Goal: Task Accomplishment & Management: Complete application form

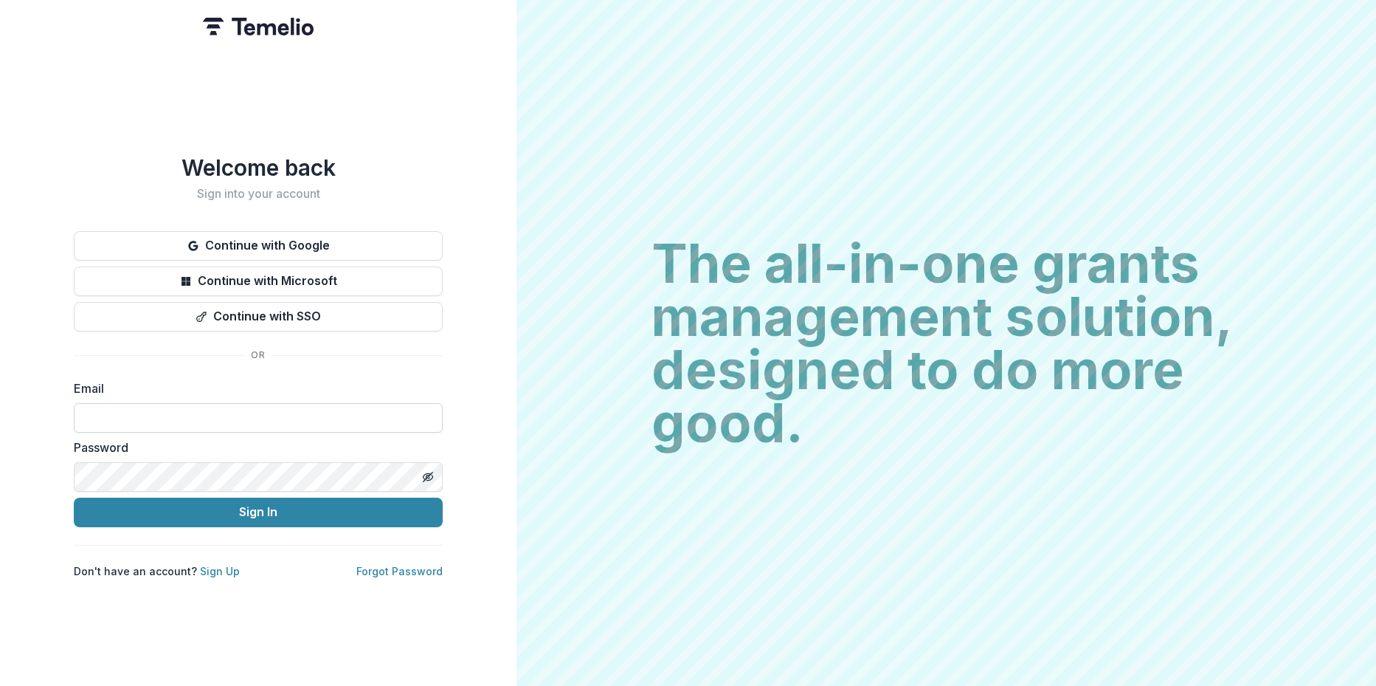
click at [179, 410] on input at bounding box center [258, 418] width 369 height 30
type input "**********"
drag, startPoint x: 246, startPoint y: 415, endPoint x: 0, endPoint y: 406, distance: 245.9
click at [0, 406] on div "**********" at bounding box center [258, 343] width 517 height 686
click at [301, 240] on button "Continue with Google" at bounding box center [258, 246] width 369 height 30
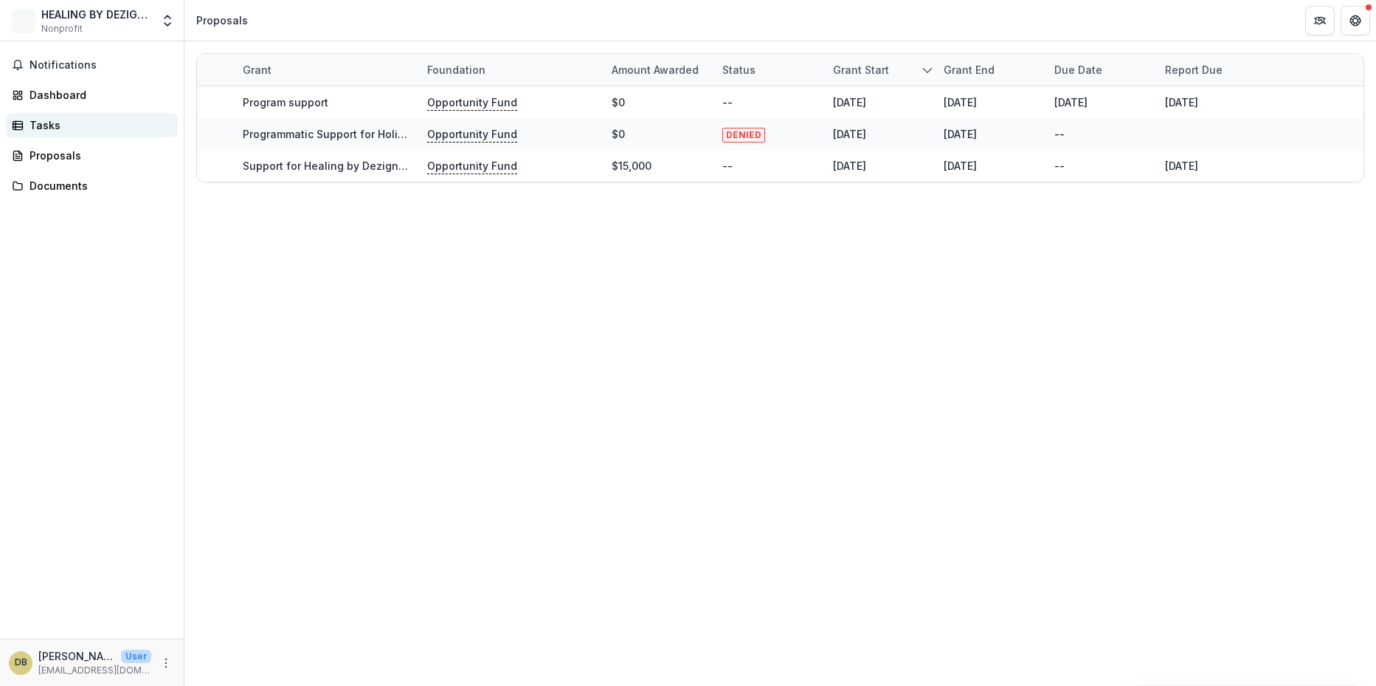
click at [49, 120] on div "Tasks" at bounding box center [98, 124] width 137 height 15
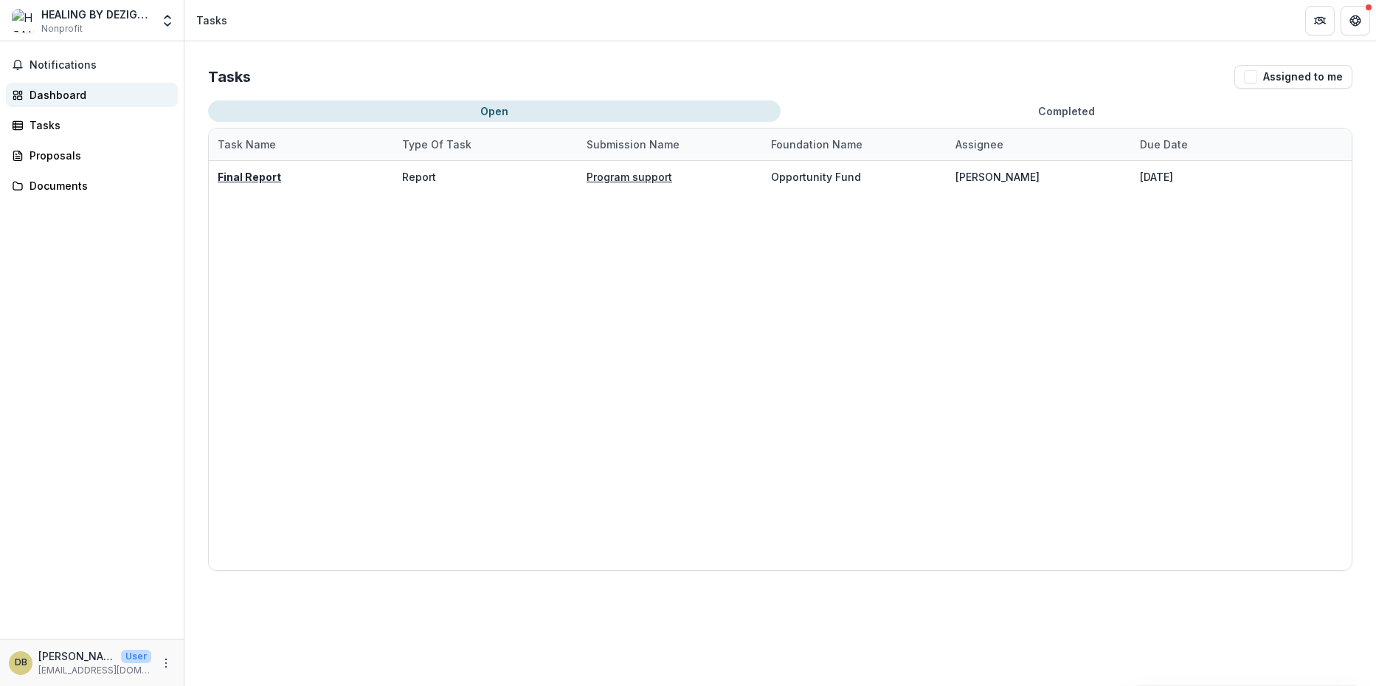
click at [56, 86] on link "Dashboard" at bounding box center [92, 95] width 172 height 24
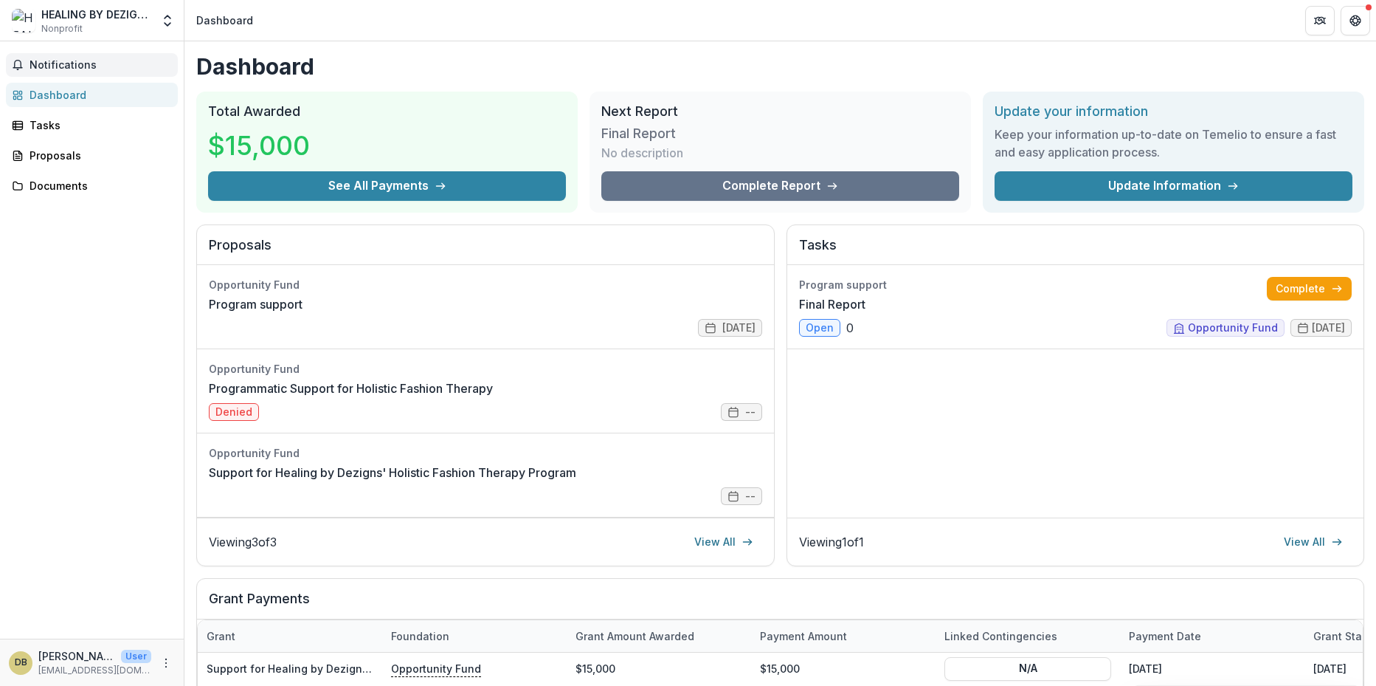
click at [84, 62] on span "Notifications" at bounding box center [101, 65] width 142 height 13
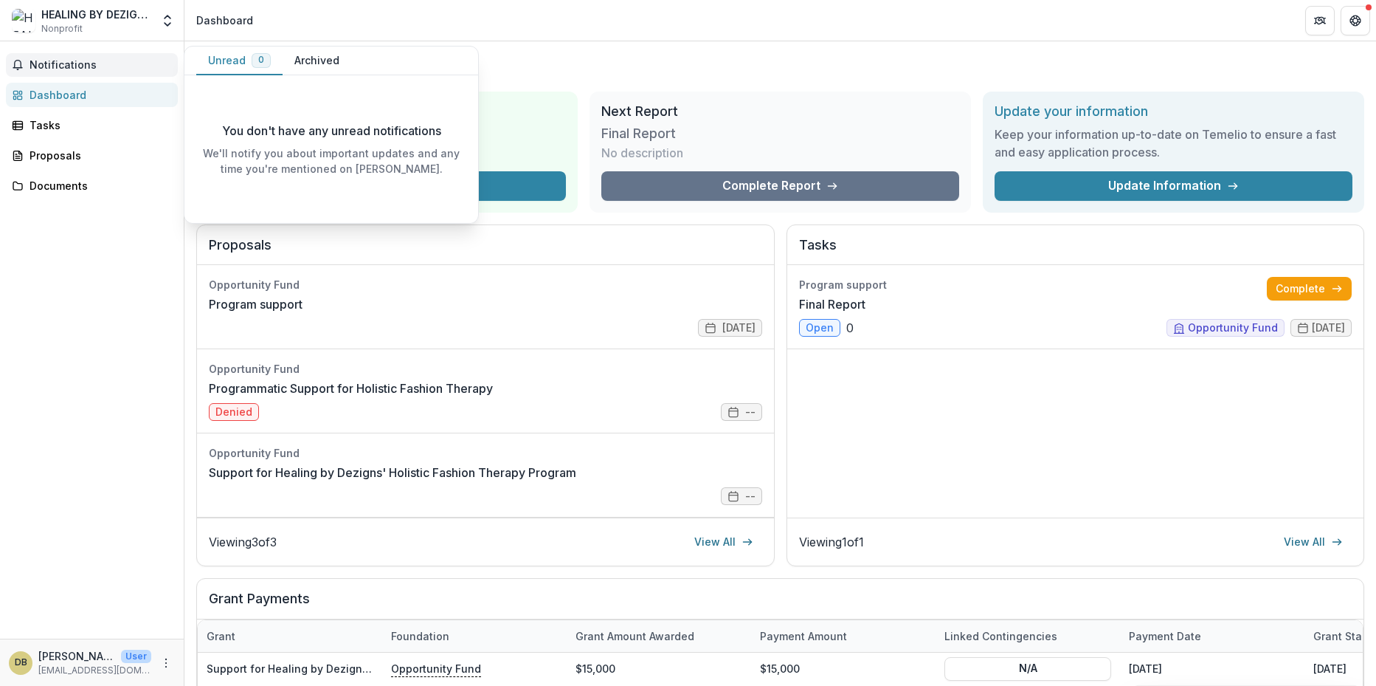
click at [104, 280] on div "Notifications Unread 0 Archived You don't have any unread notifications We'll n…" at bounding box center [92, 339] width 184 height 597
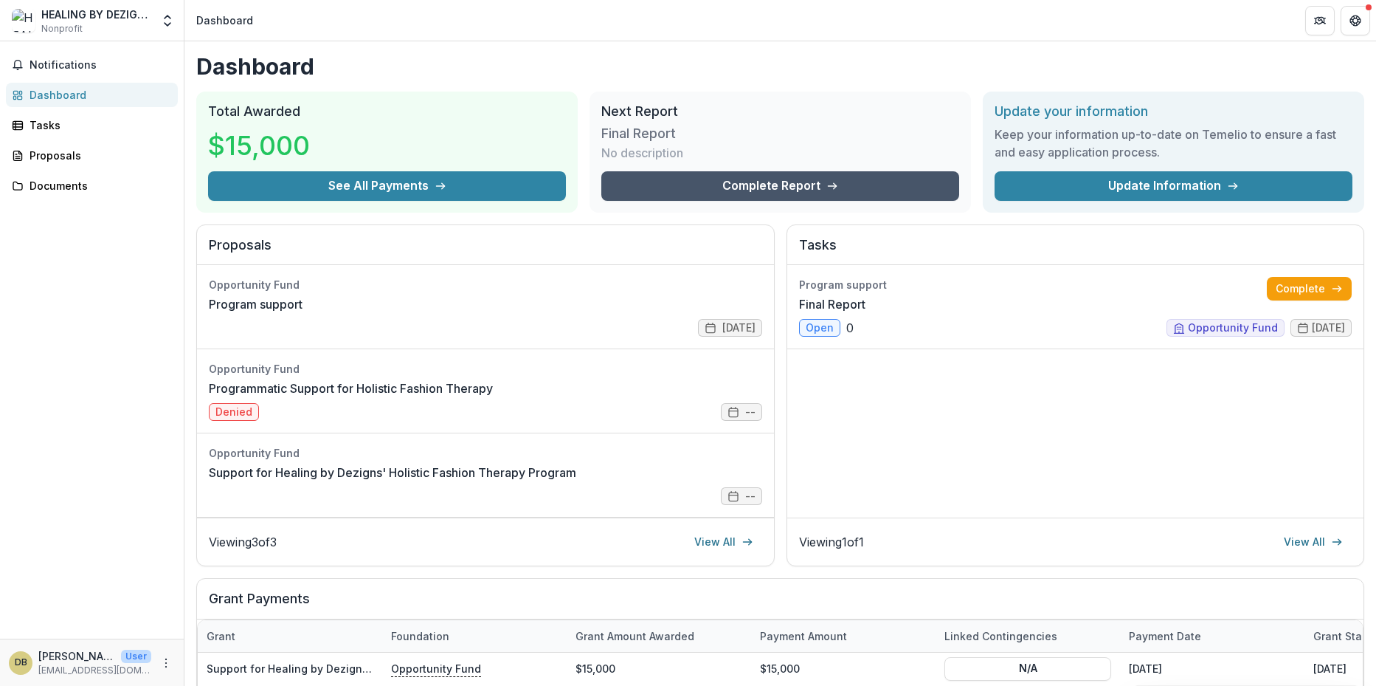
click at [719, 179] on link "Complete Report" at bounding box center [780, 186] width 358 height 30
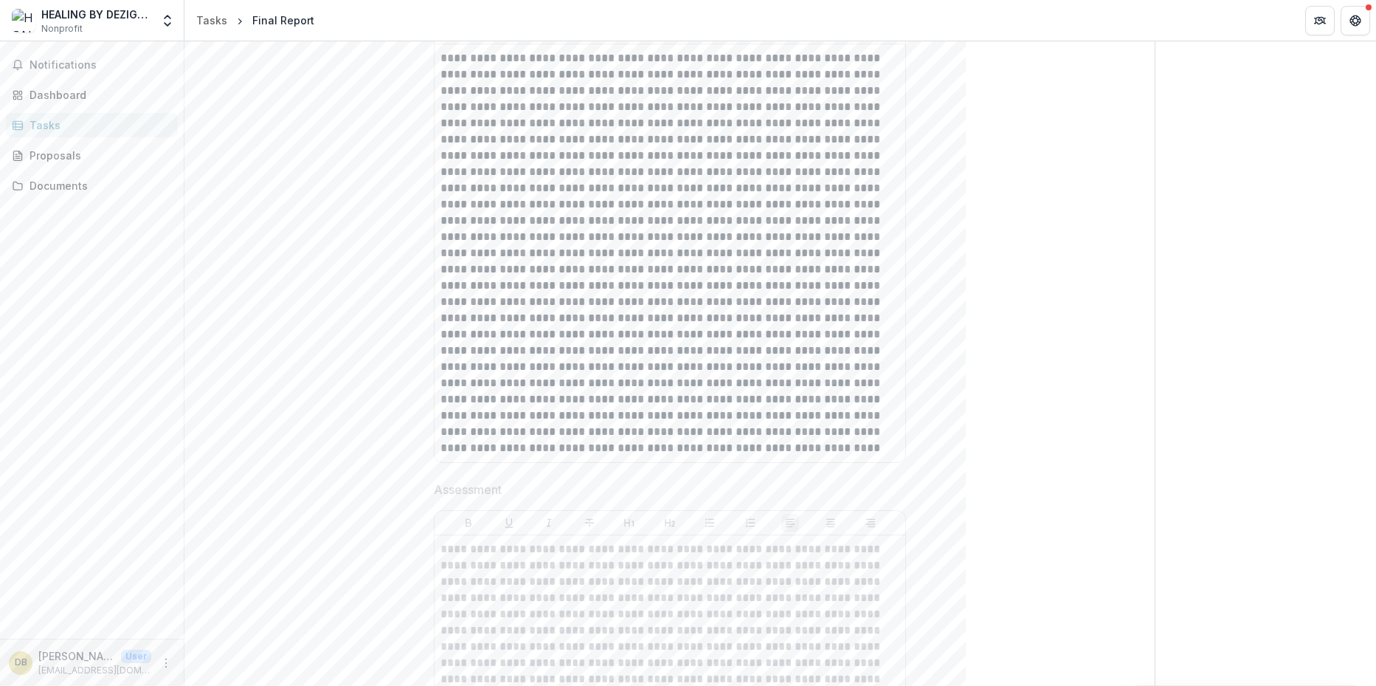
scroll to position [141, 0]
